Goal: Entertainment & Leisure: Consume media (video, audio)

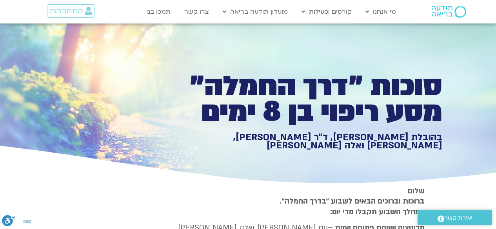
type input "1452.76"
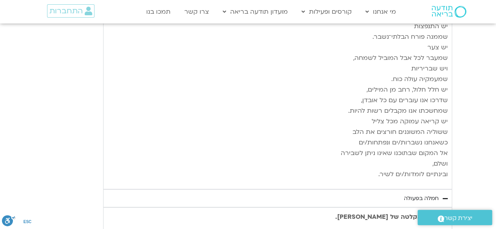
type input "1139.36"
type input "1452.76"
type input "1139.36"
type input "1452.76"
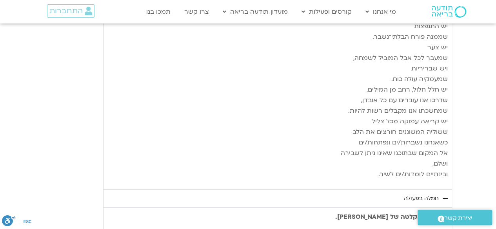
type input "1139.36"
type input "1452.76"
type input "1139.36"
type input "1452.76"
type input "1139.36"
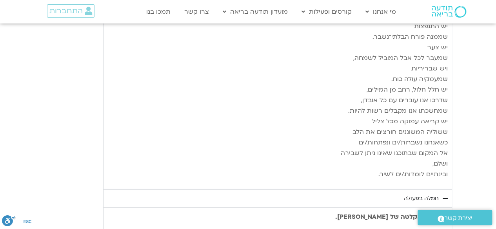
type input "1452.76"
type input "1139.36"
type input "1452.76"
type input "1139.36"
type input "1452.76"
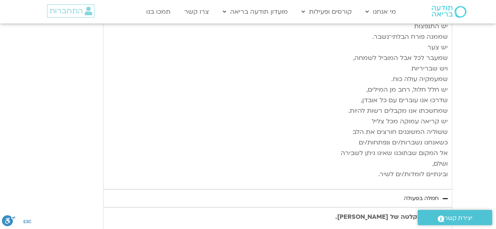
type input "1139.36"
type input "1452.76"
type input "1139.36"
type input "1452.76"
type input "1139.36"
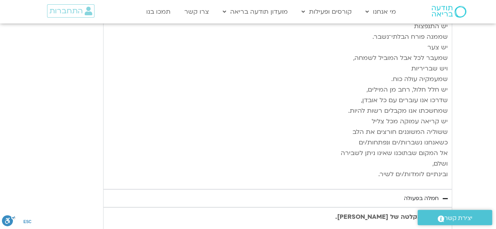
type input "1452.76"
type input "1139.36"
type input "1452.76"
type input "1139.36"
type input "1452.76"
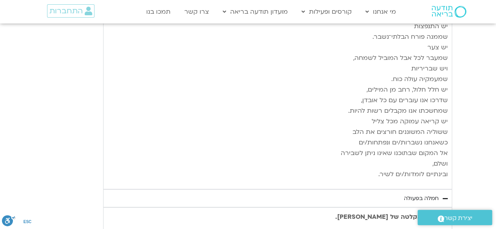
type input "1139.36"
type input "1452.76"
type input "1139.36"
type input "1452.76"
type input "1139.36"
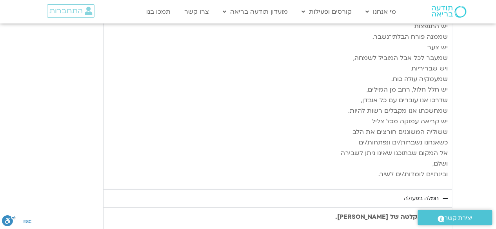
type input "1452.76"
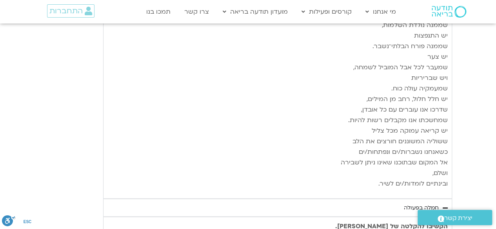
type input "1139.36"
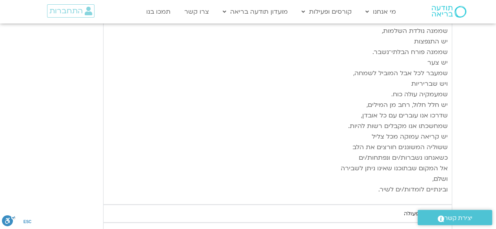
type input "1452.76"
type input "1139.36"
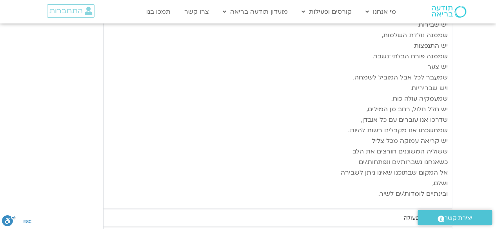
type input "1452.76"
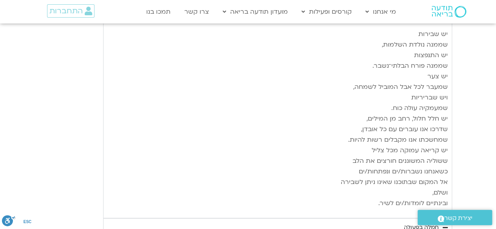
type input "1139.36"
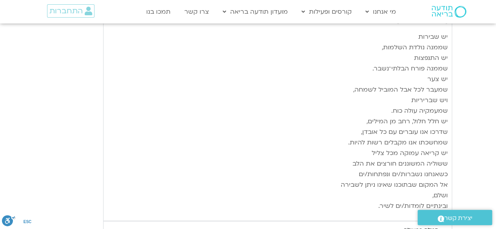
type input "1452.76"
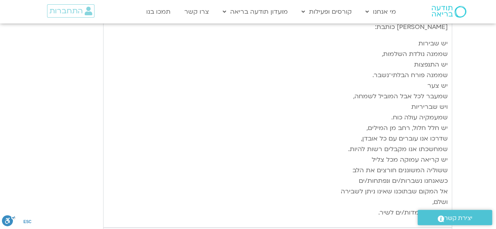
type input "1139.36"
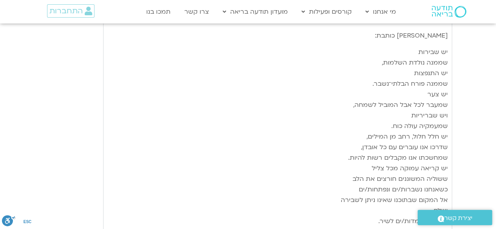
type input "1452.76"
type input "1139.36"
type input "1452.76"
type input "1139.36"
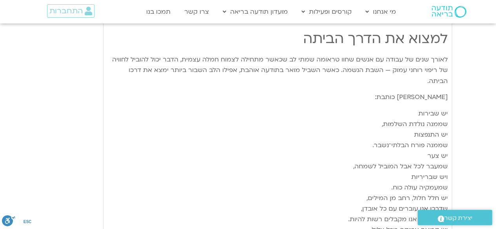
type input "1452.76"
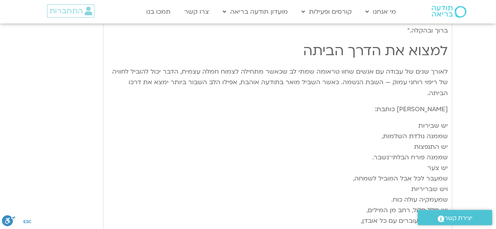
type input "1139.36"
type input "1452.76"
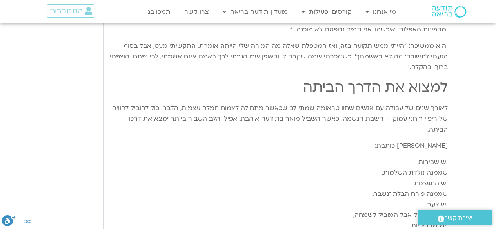
type input "1139.36"
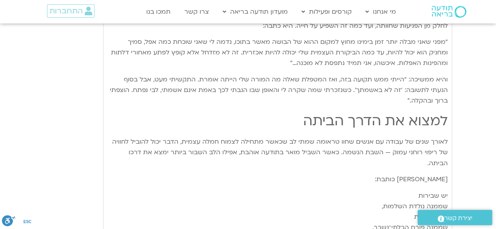
type input "1452.76"
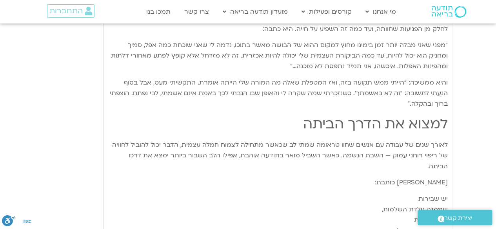
type input "1139.36"
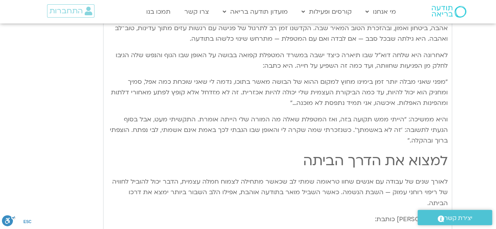
type input "1452.76"
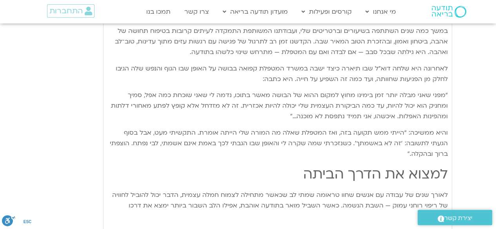
type input "1139.36"
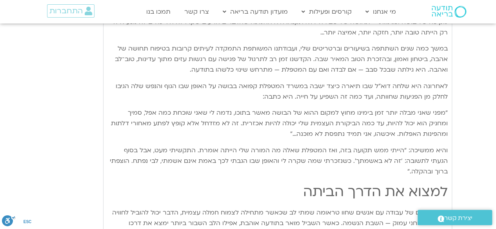
type input "1452.76"
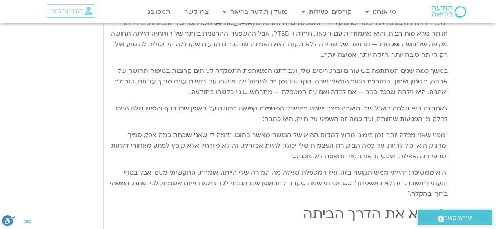
type input "1139.36"
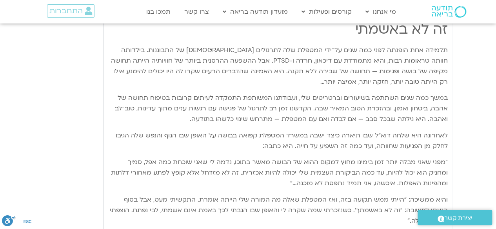
type input "1452.76"
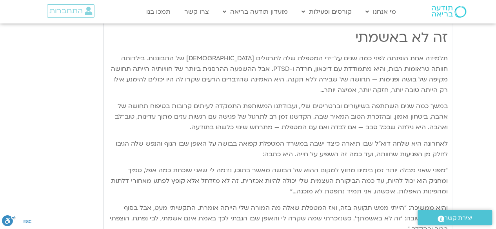
type input "1139.36"
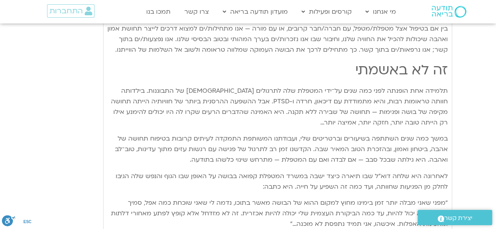
type input "1452.76"
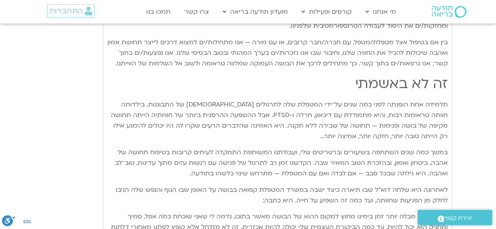
type input "1139.36"
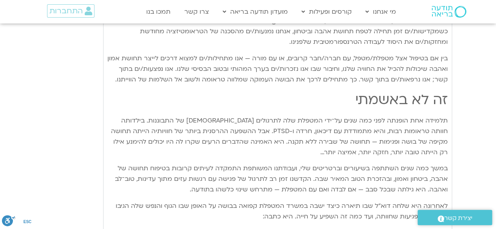
type input "1452.76"
type input "1139.36"
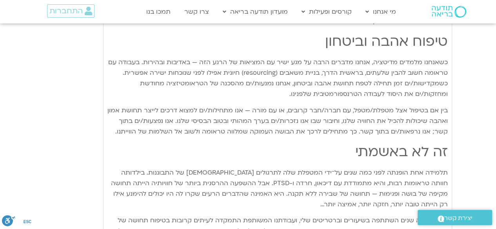
type input "1452.76"
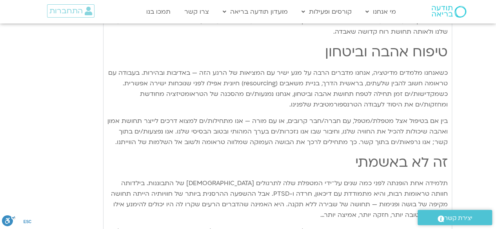
type input "1139.36"
type input "1452.76"
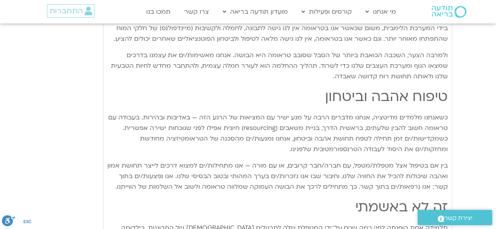
type input "1139.36"
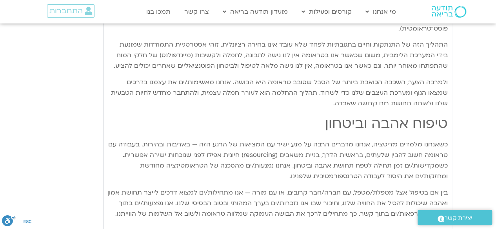
type input "1452.76"
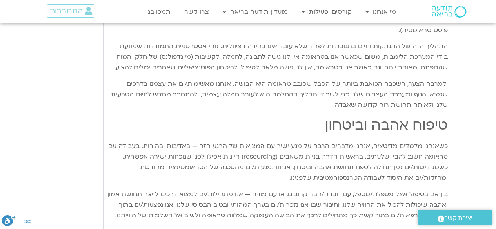
type input "1139.36"
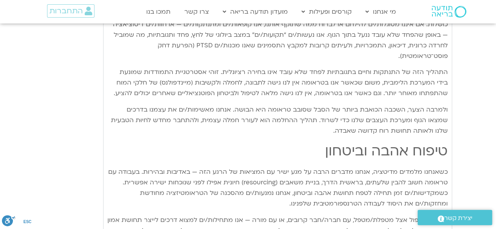
type input "1452.76"
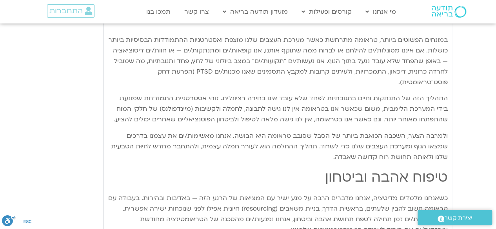
type input "1139.36"
type input "1452.76"
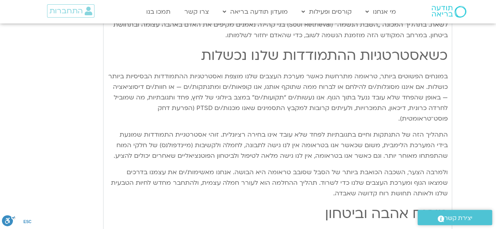
type input "1139.36"
type input "1452.76"
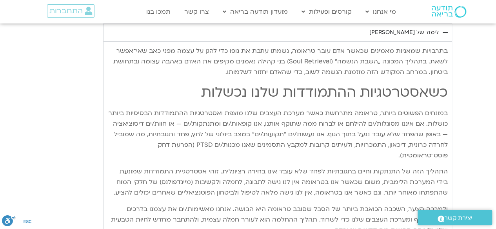
type input "1139.36"
type input "1452.76"
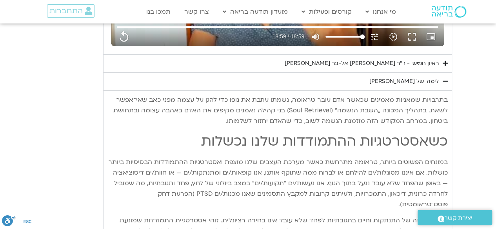
type input "1139.36"
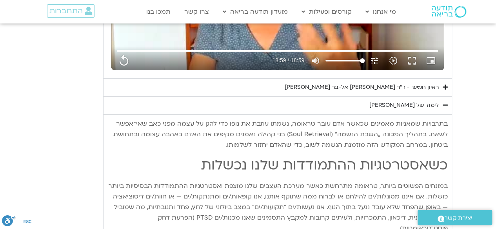
type input "1452.76"
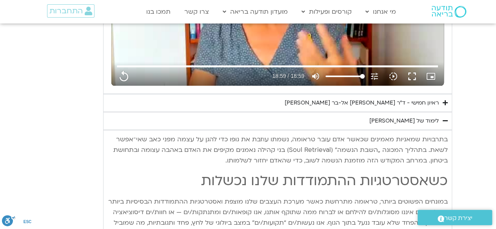
type input "1139.36"
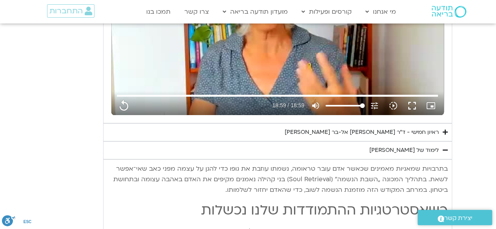
type input "1452.76"
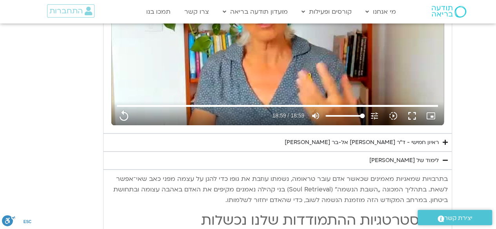
type input "1139.36"
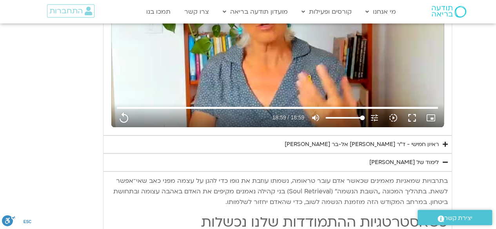
type input "1452.76"
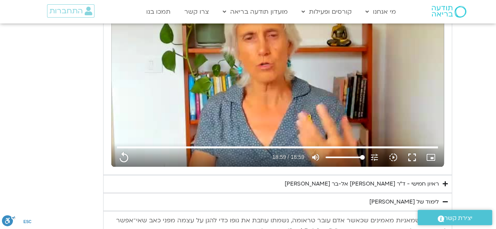
type input "1139.36"
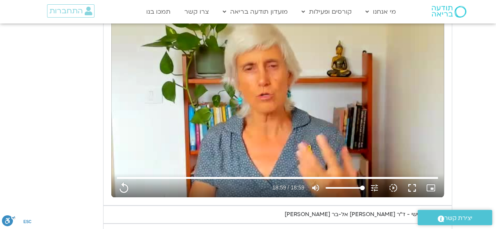
type input "1452.76"
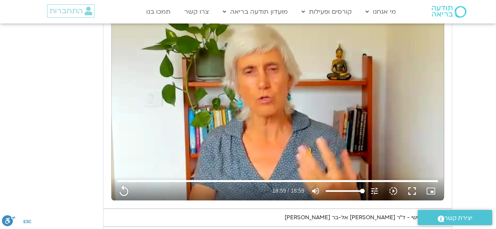
type input "1139.36"
type input "1452.76"
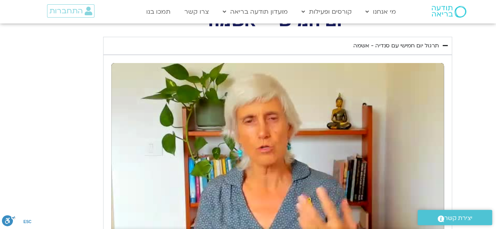
type input "1139.36"
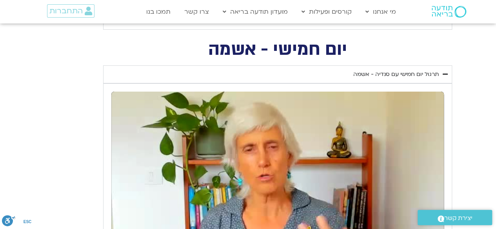
type input "1452.76"
type input "1139.36"
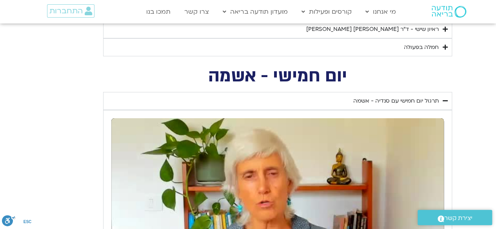
type input "1452.76"
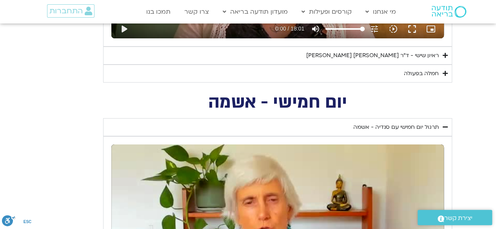
type input "1139.36"
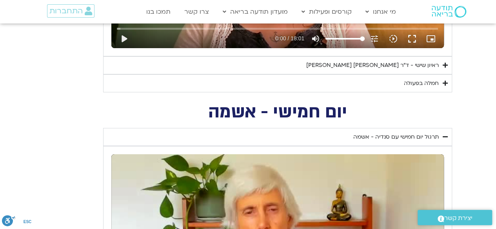
type input "1452.76"
type input "1139.36"
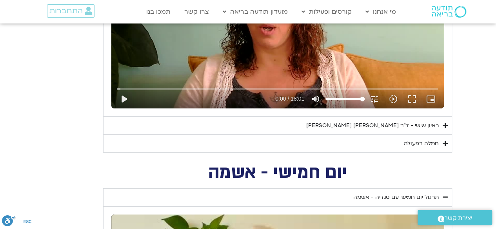
type input "1452.76"
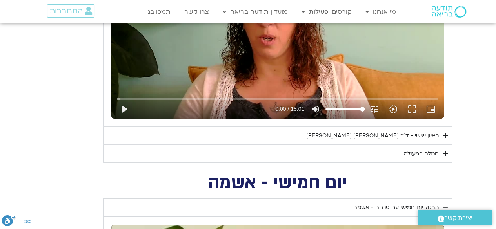
type input "1139.36"
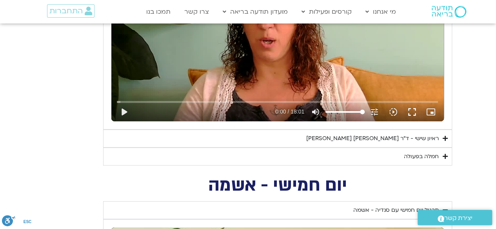
type input "1452.76"
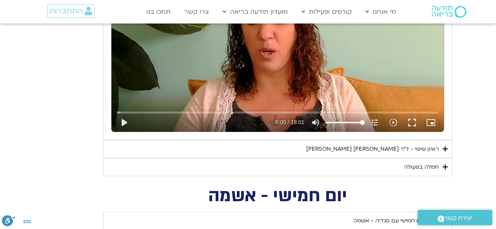
type input "1139.36"
type input "1452.76"
type input "1139.36"
type input "1452.76"
type input "1139.36"
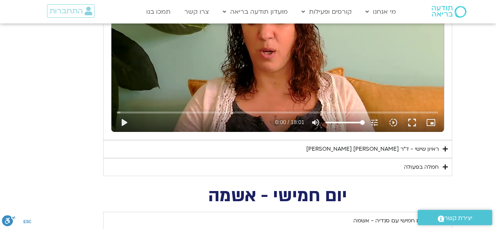
type input "1452.76"
type input "1139.36"
type input "1452.76"
type input "1139.36"
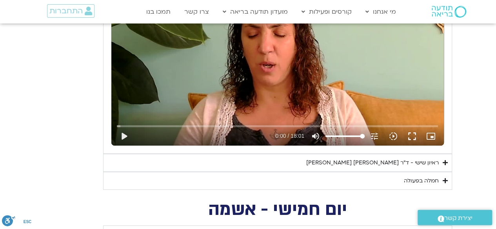
type input "1452.76"
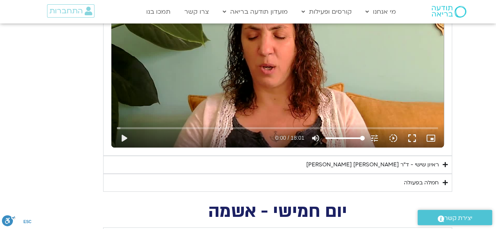
type input "1139.36"
type input "1452.76"
type input "1139.36"
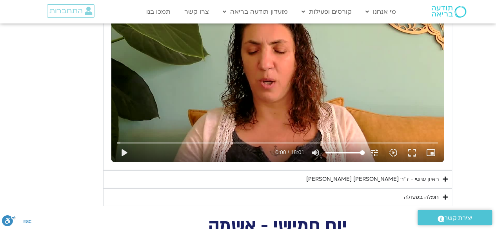
type input "1452.76"
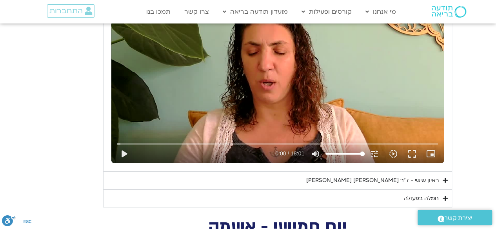
type input "1139.36"
type input "1452.76"
type input "1139.36"
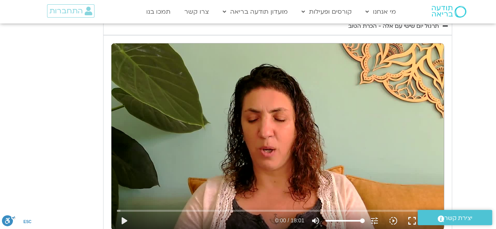
type input "1452.76"
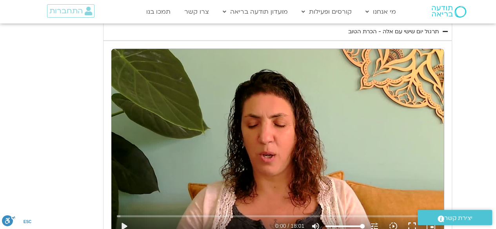
type input "1139.36"
type input "1452.76"
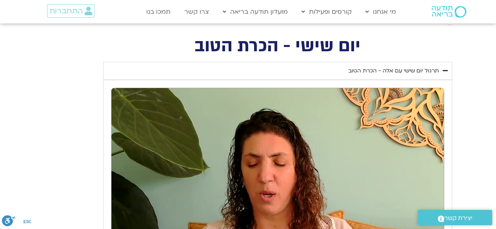
type input "1139.36"
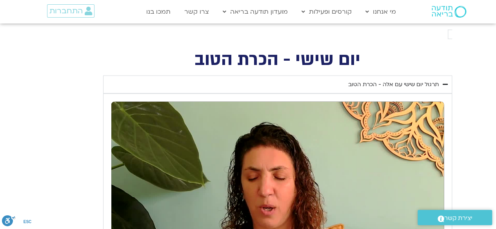
type input "1452.76"
type input "1139.36"
type input "1452.76"
type input "1139.36"
type input "1452.76"
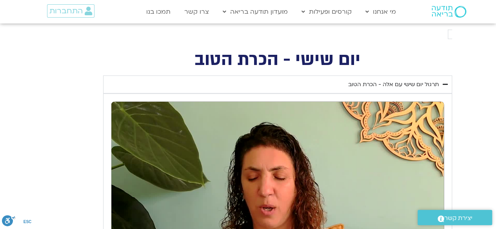
type input "1139.36"
type input "1452.76"
type input "1139.36"
type input "1452.76"
type input "1139.36"
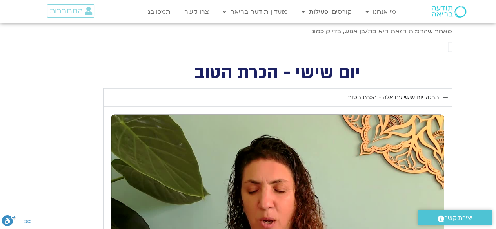
type input "1452.76"
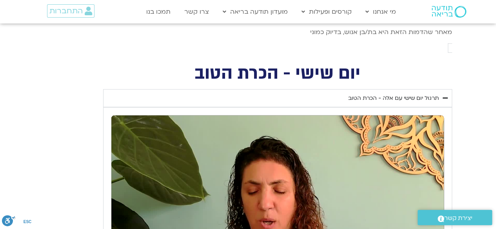
type input "1139.36"
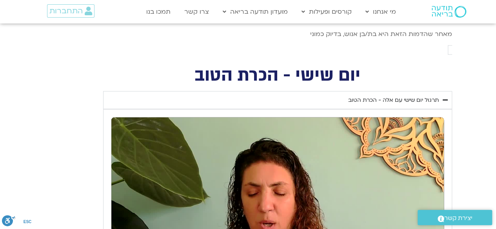
type input "1452.76"
type input "1139.36"
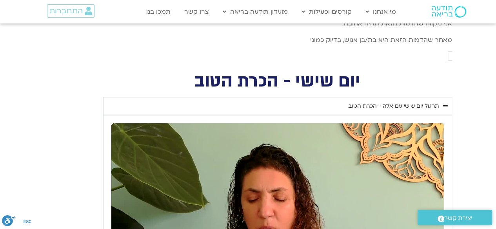
type input "1452.76"
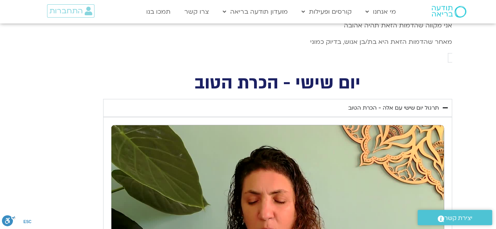
type input "1139.36"
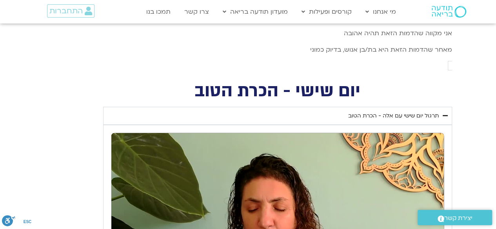
type input "1452.76"
type input "1139.36"
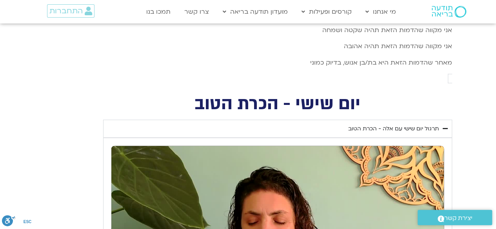
type input "1452.76"
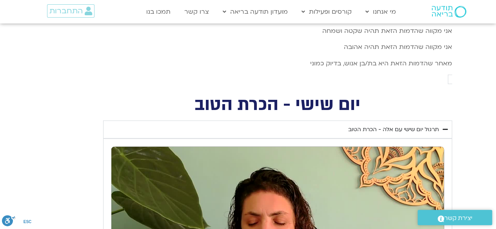
type input "1139.36"
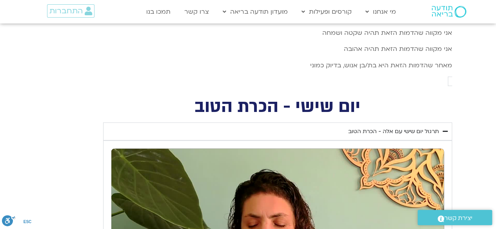
type input "1452.76"
type input "1139.36"
type input "1452.76"
type input "1139.36"
type input "1452.76"
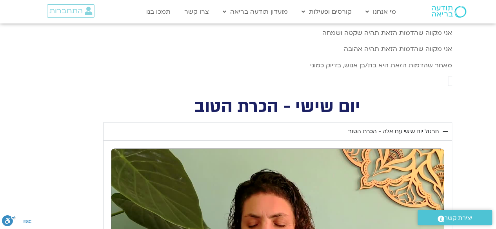
type input "1139.36"
type input "1452.76"
type input "1139.36"
type input "1452.76"
type input "1139.36"
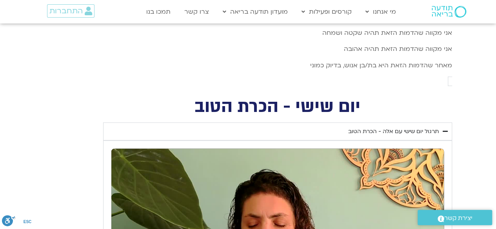
type input "1452.76"
type input "1139.36"
type input "1452.76"
type input "1139.36"
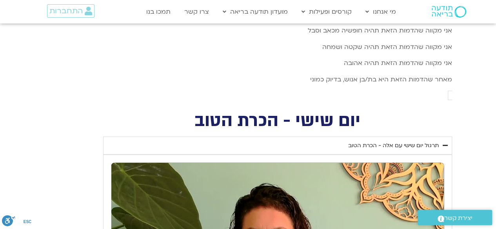
type input "1452.76"
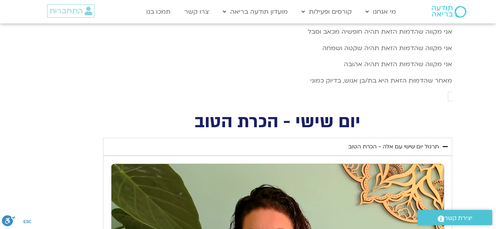
type input "1139.36"
type input "1452.76"
type input "1139.36"
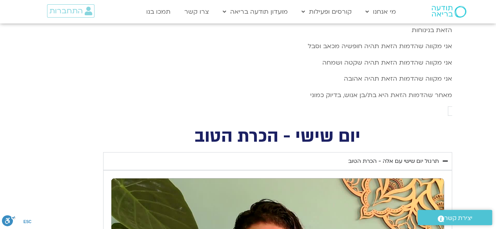
type input "1452.76"
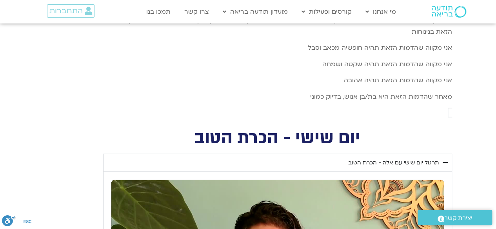
type input "1139.36"
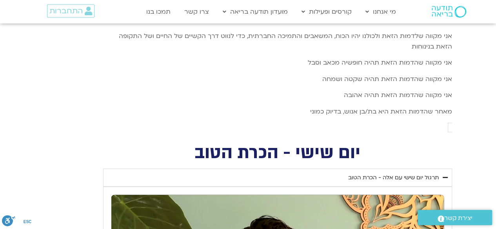
type input "1452.76"
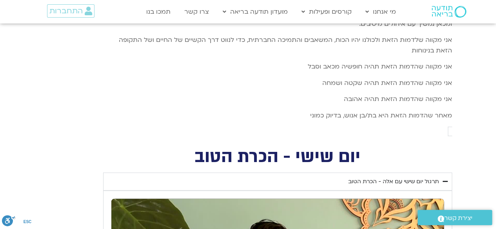
type input "1139.36"
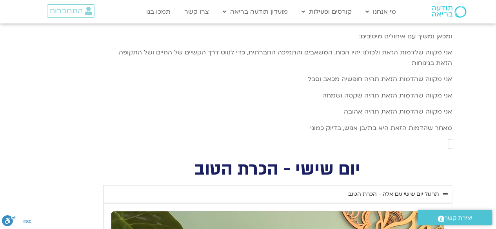
type input "1452.76"
type input "1139.36"
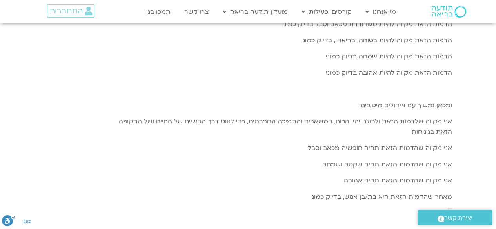
type input "1452.76"
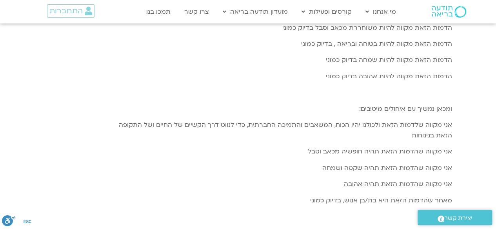
type input "1139.36"
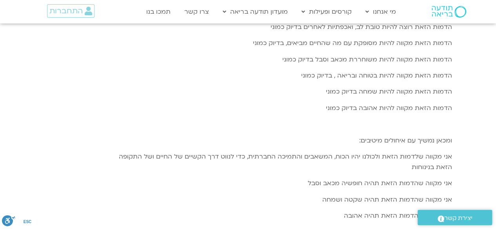
type input "1452.76"
type input "1139.36"
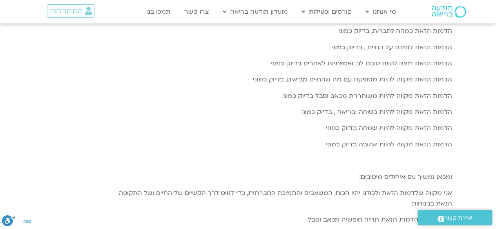
type input "1452.76"
type input "1139.36"
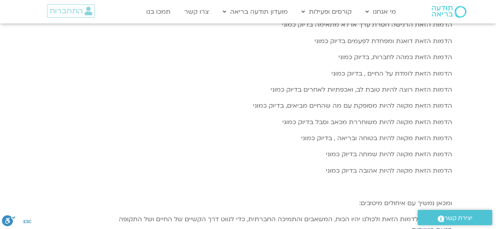
type input "1452.76"
type input "1139.36"
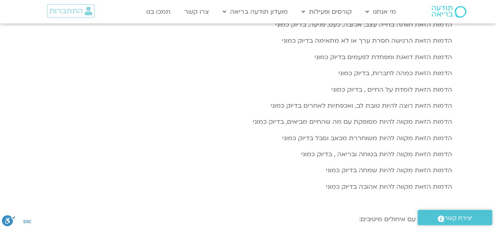
type input "1452.76"
type input "1139.36"
type input "1452.76"
type input "1139.36"
type input "1452.76"
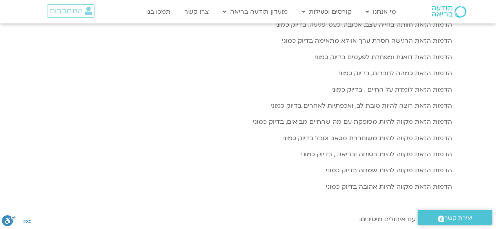
type input "1139.36"
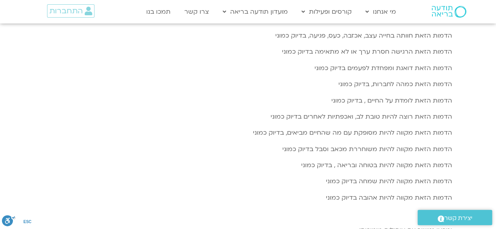
type input "1452.76"
type input "1139.36"
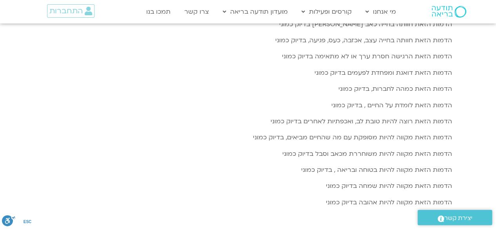
type input "1452.76"
type input "1139.36"
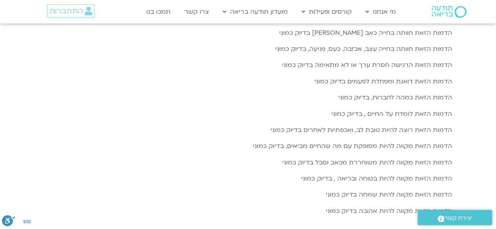
type input "1452.76"
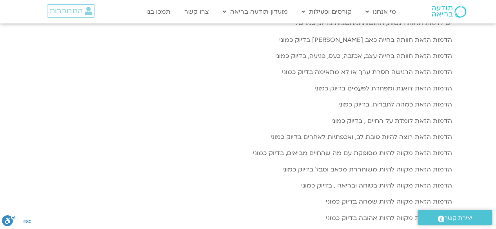
type input "1139.36"
type input "1452.76"
type input "1139.36"
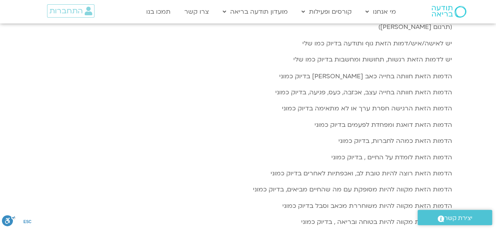
type input "1452.76"
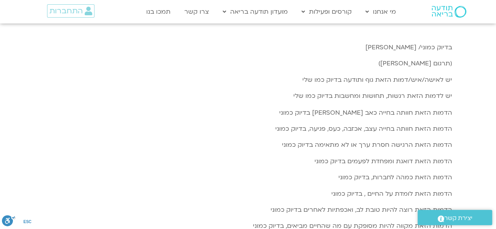
type input "1139.36"
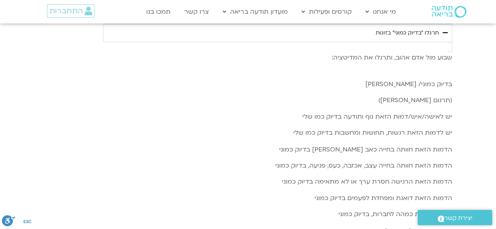
type input "1452.76"
type input "1139.36"
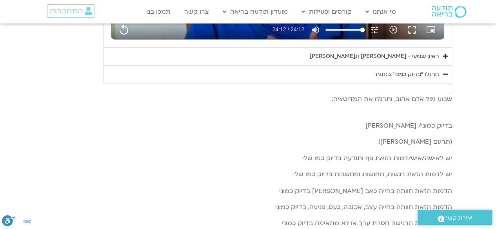
type input "1452.76"
type input "1139.36"
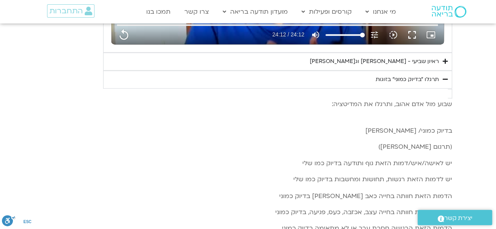
type input "1452.76"
type input "1139.36"
type input "1452.76"
type input "1139.36"
type input "1452.76"
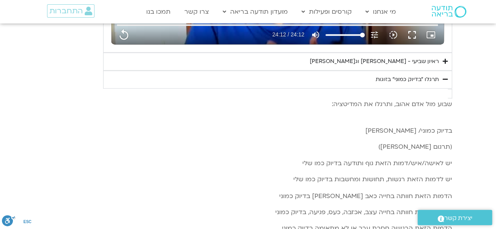
type input "1139.36"
type input "1452.76"
type input "1139.36"
type input "1452.76"
type input "1139.36"
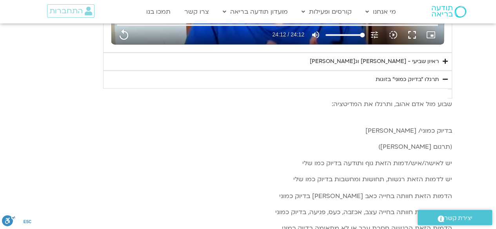
type input "1452.76"
type input "1139.36"
type input "1452.76"
type input "1139.36"
type input "1452.76"
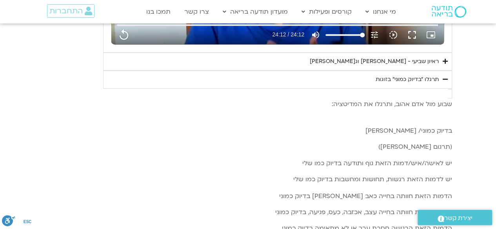
type input "1139.36"
click at [430, 58] on div "ראיון שביעי - [PERSON_NAME] וג[PERSON_NAME]" at bounding box center [374, 61] width 129 height 9
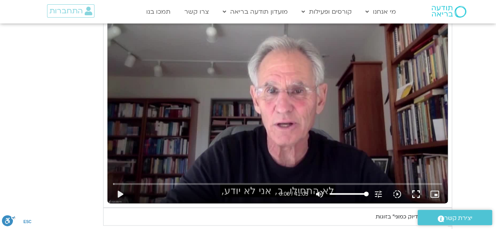
scroll to position [615, 0]
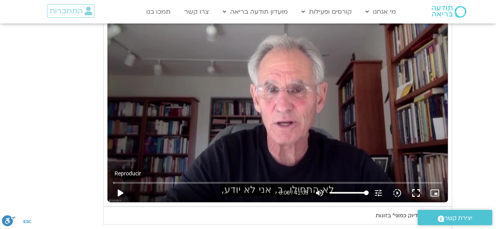
click at [119, 191] on button "play_arrow" at bounding box center [120, 193] width 19 height 19
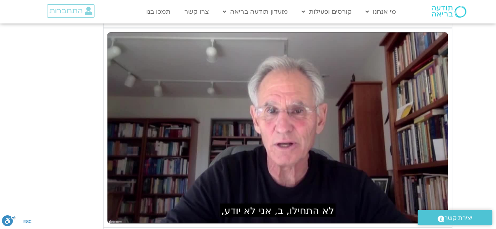
scroll to position [591, 0]
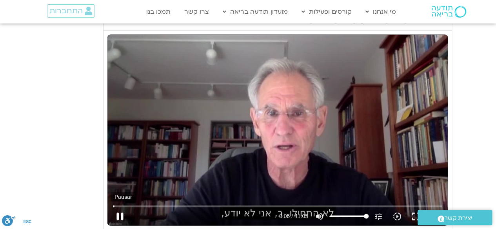
click at [122, 212] on button "pause" at bounding box center [120, 216] width 19 height 19
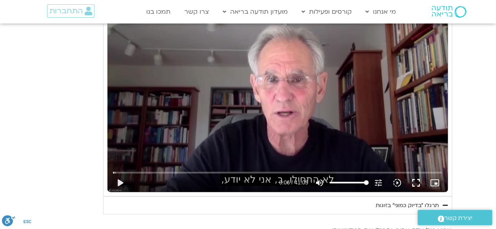
scroll to position [625, 0]
click at [415, 181] on button "fullscreen" at bounding box center [416, 182] width 19 height 19
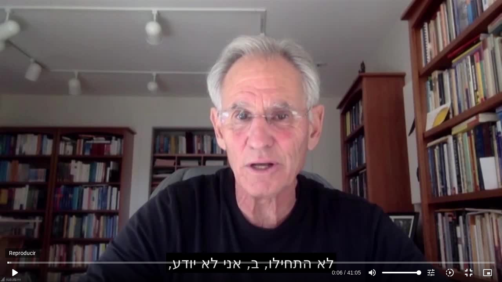
click at [15, 229] on button "play_arrow" at bounding box center [14, 273] width 19 height 19
click at [19, 229] on button "pause" at bounding box center [14, 273] width 19 height 19
click at [19, 229] on button "play_arrow" at bounding box center [14, 273] width 19 height 19
click at [16, 229] on button "pause" at bounding box center [14, 273] width 19 height 19
click at [13, 229] on button "play_arrow" at bounding box center [14, 273] width 19 height 19
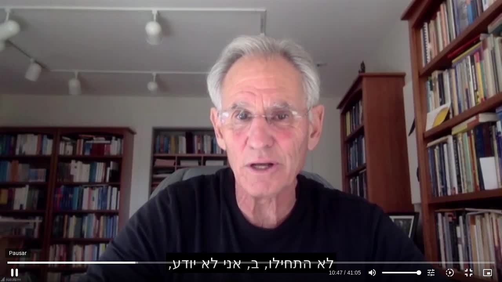
click at [15, 229] on button "pause" at bounding box center [14, 273] width 19 height 19
click at [12, 229] on button "play_arrow" at bounding box center [14, 273] width 19 height 19
click at [15, 229] on button "pause" at bounding box center [14, 273] width 19 height 19
click at [13, 229] on button "play_arrow" at bounding box center [14, 273] width 19 height 19
click at [16, 229] on button "pause" at bounding box center [14, 273] width 19 height 19
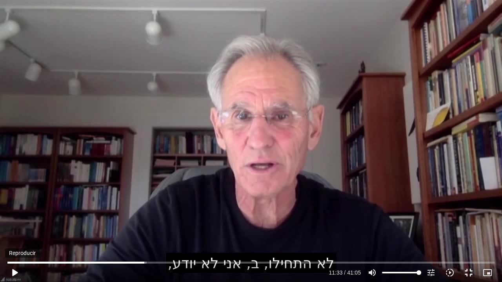
click at [14, 229] on button "play_arrow" at bounding box center [14, 273] width 19 height 19
click at [16, 229] on button "pause" at bounding box center [14, 273] width 19 height 19
click at [13, 229] on button "play_arrow" at bounding box center [14, 273] width 19 height 19
click at [14, 229] on button "pause" at bounding box center [14, 273] width 19 height 19
click at [12, 229] on button "play_arrow" at bounding box center [14, 273] width 19 height 19
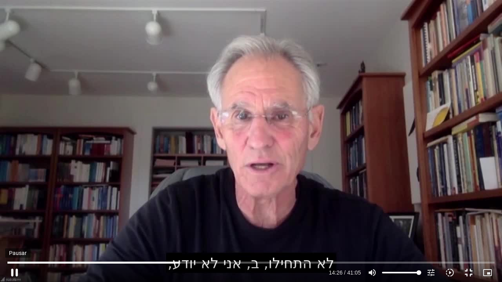
click at [19, 229] on button "pause" at bounding box center [14, 273] width 19 height 19
click at [14, 229] on button "play_arrow" at bounding box center [14, 273] width 19 height 19
click at [13, 229] on input "Buscar" at bounding box center [250, 262] width 487 height 5
click at [14, 229] on button "pause" at bounding box center [14, 273] width 19 height 19
click at [150, 229] on input "Buscar" at bounding box center [250, 262] width 487 height 5
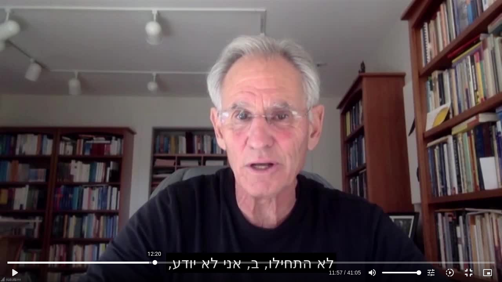
click at [155, 229] on input "Buscar" at bounding box center [250, 262] width 487 height 5
click at [148, 229] on input "Buscar" at bounding box center [250, 262] width 487 height 5
click at [15, 229] on button "play_arrow" at bounding box center [14, 273] width 19 height 19
click at [12, 229] on button "pause" at bounding box center [14, 273] width 19 height 19
click at [12, 229] on button "play_arrow" at bounding box center [14, 273] width 19 height 19
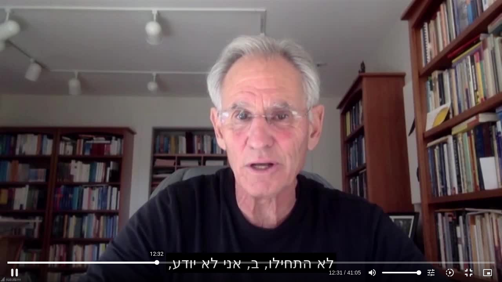
click at [157, 229] on input "Buscar" at bounding box center [250, 262] width 487 height 5
click at [165, 229] on input "Buscar" at bounding box center [250, 262] width 487 height 5
click at [160, 229] on input "Buscar" at bounding box center [250, 262] width 487 height 5
click at [13, 229] on button "pause" at bounding box center [14, 273] width 19 height 19
click at [18, 229] on button "play_arrow" at bounding box center [14, 273] width 19 height 19
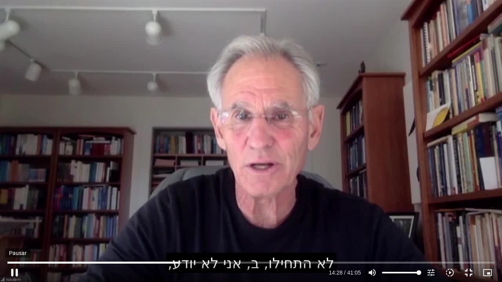
click at [13, 229] on button "pause" at bounding box center [14, 273] width 19 height 19
click at [15, 229] on button "play_arrow" at bounding box center [14, 273] width 19 height 19
click at [11, 229] on button "pause" at bounding box center [14, 273] width 19 height 19
click at [13, 229] on button "play_arrow" at bounding box center [14, 273] width 19 height 19
click at [187, 229] on input "Buscar" at bounding box center [250, 262] width 487 height 5
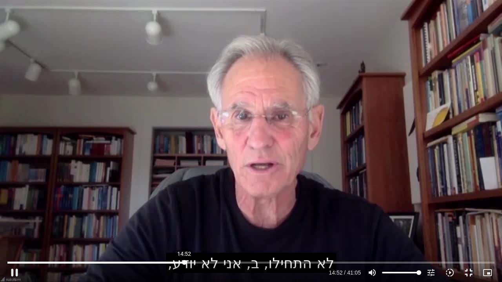
click at [184, 229] on input "Buscar" at bounding box center [250, 262] width 487 height 5
click at [14, 229] on button "pause" at bounding box center [14, 273] width 19 height 19
click at [14, 229] on button "play_arrow" at bounding box center [14, 273] width 19 height 19
click at [14, 229] on button "pause" at bounding box center [14, 273] width 19 height 19
click at [13, 229] on button "play_arrow" at bounding box center [14, 273] width 19 height 19
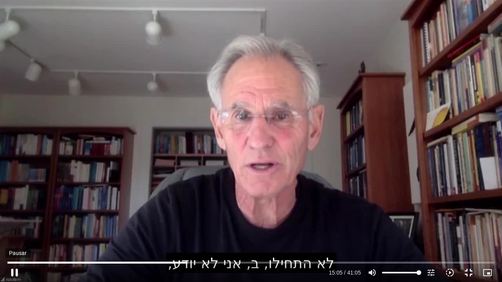
click at [13, 229] on button "pause" at bounding box center [14, 273] width 19 height 19
click at [13, 229] on button "play_arrow" at bounding box center [14, 273] width 19 height 19
click at [15, 229] on button "pause" at bounding box center [14, 273] width 19 height 19
click at [13, 229] on button "play_arrow" at bounding box center [14, 273] width 19 height 19
click at [13, 229] on button "pause" at bounding box center [14, 273] width 19 height 19
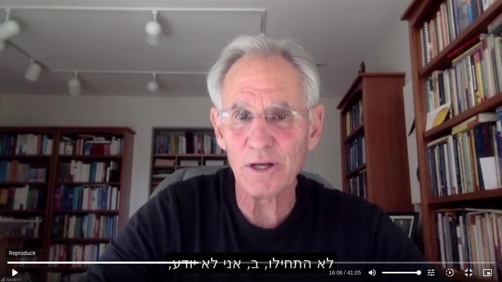
click at [16, 229] on button "play_arrow" at bounding box center [14, 273] width 19 height 19
click at [15, 229] on button "pause" at bounding box center [14, 273] width 19 height 19
click at [13, 229] on button "play_arrow" at bounding box center [14, 273] width 19 height 19
click at [15, 229] on button "pause" at bounding box center [14, 273] width 19 height 19
click at [12, 229] on button "play_arrow" at bounding box center [14, 273] width 19 height 19
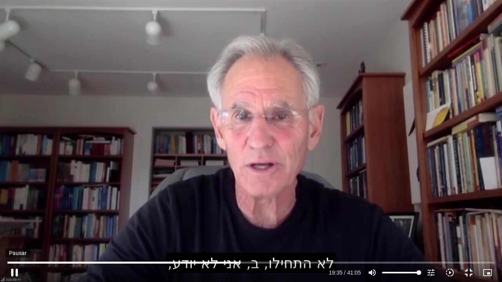
click at [13, 229] on button "pause" at bounding box center [14, 273] width 19 height 19
click at [14, 229] on button "play_arrow" at bounding box center [14, 273] width 19 height 19
click at [11, 229] on button "pause" at bounding box center [14, 273] width 19 height 19
click at [5, 229] on button "play_arrow" at bounding box center [14, 273] width 19 height 19
click at [16, 229] on button "pause" at bounding box center [14, 273] width 19 height 19
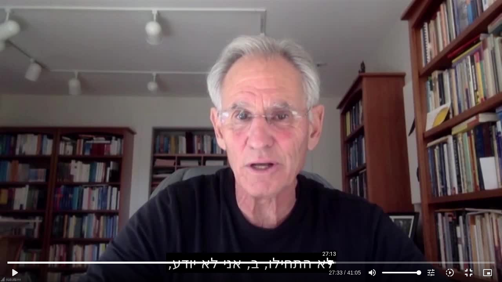
click at [329, 229] on input "Buscar" at bounding box center [250, 262] width 487 height 5
click at [14, 229] on button "play_arrow" at bounding box center [14, 273] width 19 height 19
click at [13, 229] on button "pause" at bounding box center [14, 273] width 19 height 19
click at [16, 229] on button "play_arrow" at bounding box center [14, 273] width 19 height 19
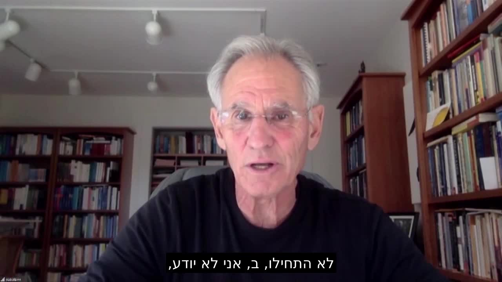
click at [16, 229] on button "pause" at bounding box center [14, 273] width 19 height 19
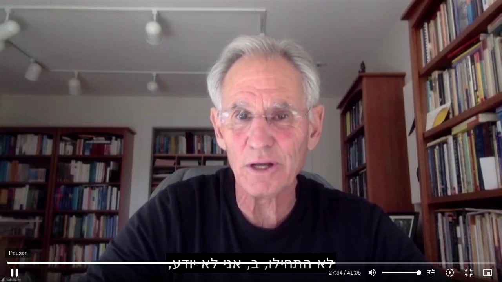
click at [11, 229] on button "pause" at bounding box center [14, 273] width 19 height 19
click at [17, 229] on button "play_arrow" at bounding box center [14, 273] width 19 height 19
click at [17, 229] on button "pause" at bounding box center [14, 273] width 19 height 19
click at [332, 229] on input "Buscar" at bounding box center [250, 262] width 487 height 5
click at [13, 229] on button "play_arrow" at bounding box center [14, 273] width 19 height 19
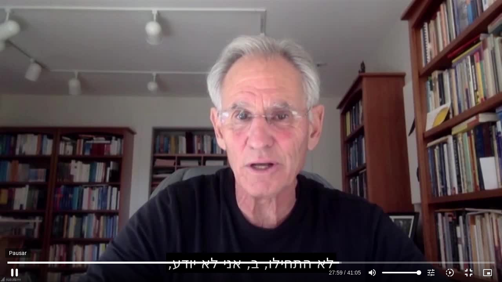
click at [12, 229] on button "pause" at bounding box center [14, 273] width 19 height 19
click at [13, 229] on button "play_arrow" at bounding box center [14, 273] width 19 height 19
click at [15, 229] on button "pause" at bounding box center [14, 273] width 19 height 19
click at [13, 229] on button "play_arrow" at bounding box center [14, 273] width 19 height 19
click at [16, 229] on button "pause" at bounding box center [14, 273] width 19 height 19
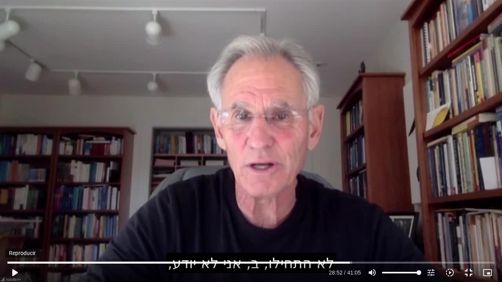
click at [16, 229] on button "play_arrow" at bounding box center [14, 273] width 19 height 19
click at [12, 229] on button "pause" at bounding box center [14, 273] width 19 height 19
click at [469, 229] on button "fullscreen_exit" at bounding box center [468, 273] width 19 height 19
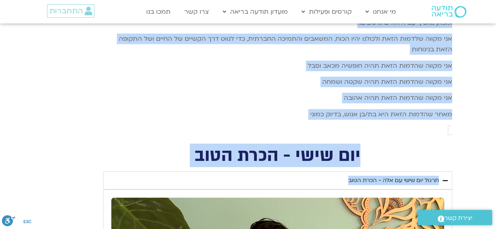
scroll to position [1164, 0]
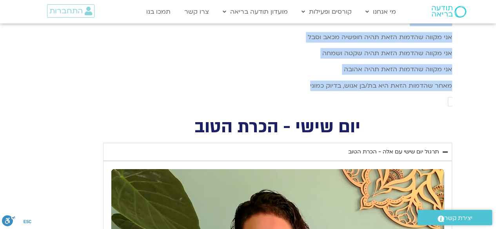
drag, startPoint x: 448, startPoint y: 29, endPoint x: 306, endPoint y: 79, distance: 150.4
click at [307, 81] on p "מאחר שהדמות הזאת היא בת/[PERSON_NAME], בדיוק כמוני" at bounding box center [277, 86] width 349 height 11
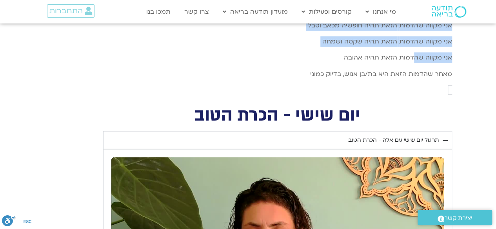
scroll to position [1175, 0]
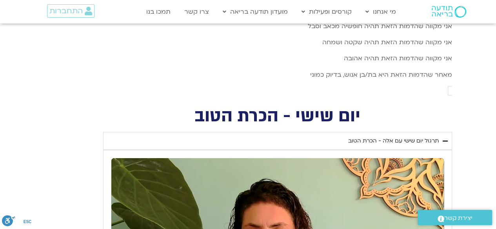
click at [406, 54] on span "אני מקווה שהדמות" at bounding box center [425, 58] width 53 height 9
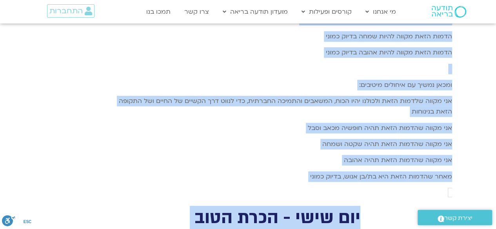
scroll to position [1157, 0]
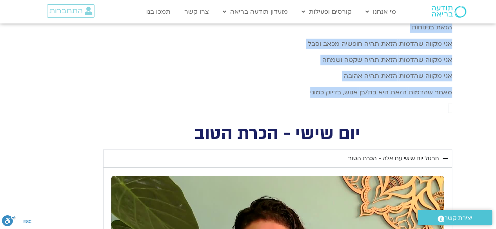
drag, startPoint x: 447, startPoint y: 33, endPoint x: 307, endPoint y: 84, distance: 149.0
copy div "lore ips dol sita, consec ad elitsedd: eiusm tempo/ inc utl (etdol magn aliq) e…"
